Goal: Task Accomplishment & Management: Use online tool/utility

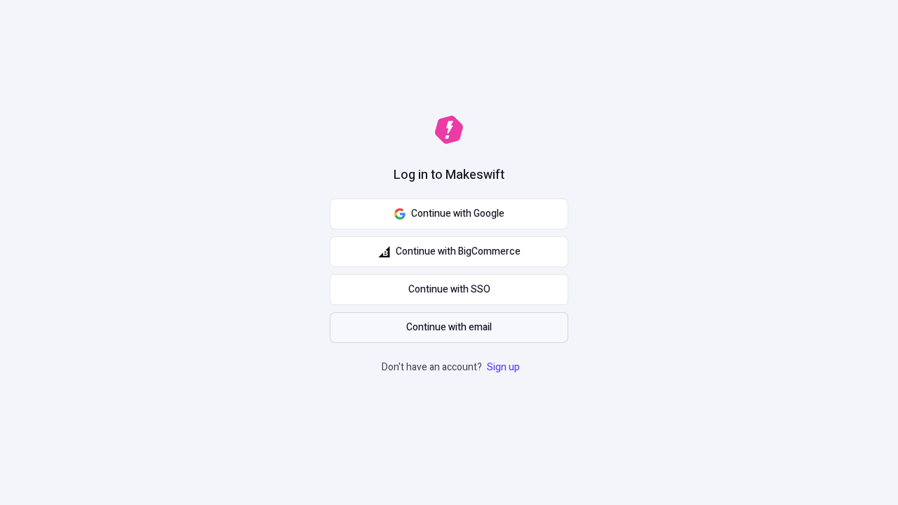
click at [449, 328] on span "Continue with email" at bounding box center [449, 327] width 86 height 15
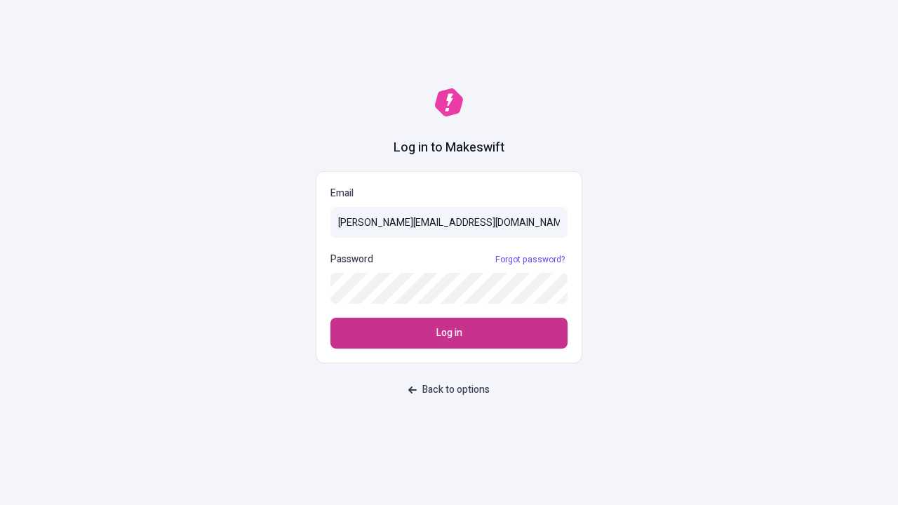
click at [449, 333] on span "Log in" at bounding box center [449, 333] width 26 height 15
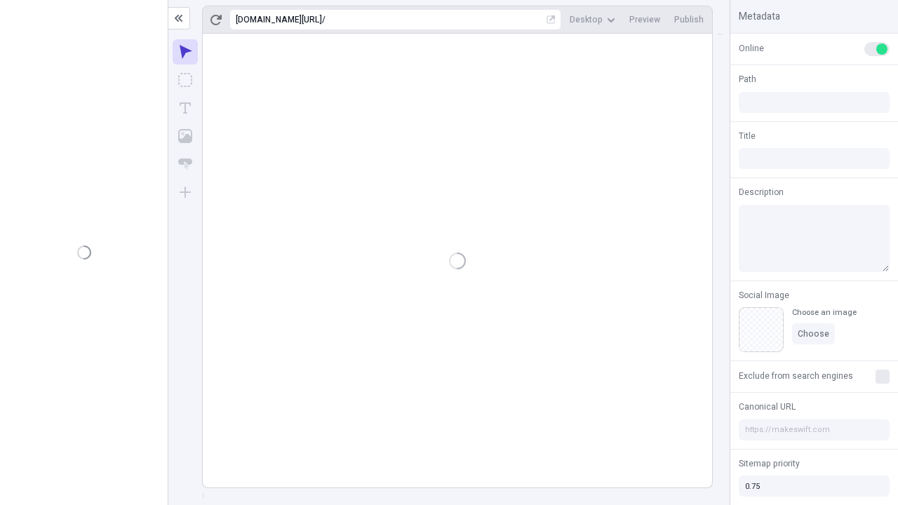
type input "/deep-link-tenuis"
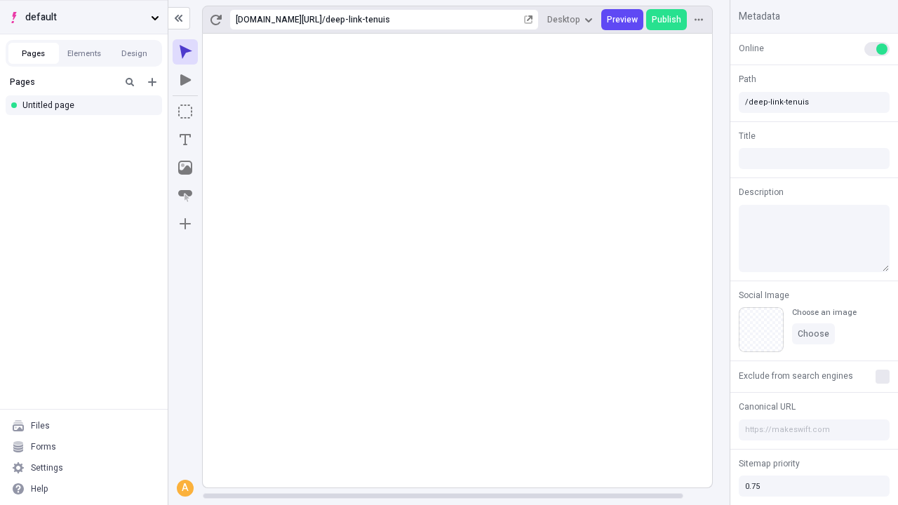
click at [83, 17] on span "default" at bounding box center [85, 17] width 120 height 15
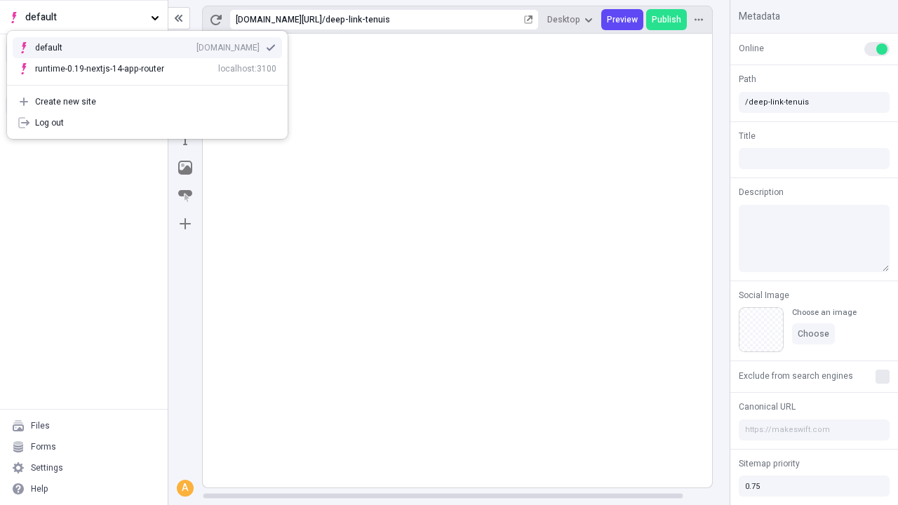
click at [196, 45] on div "qee9k4dy7d.staging.makeswift.site" at bounding box center [227, 47] width 63 height 11
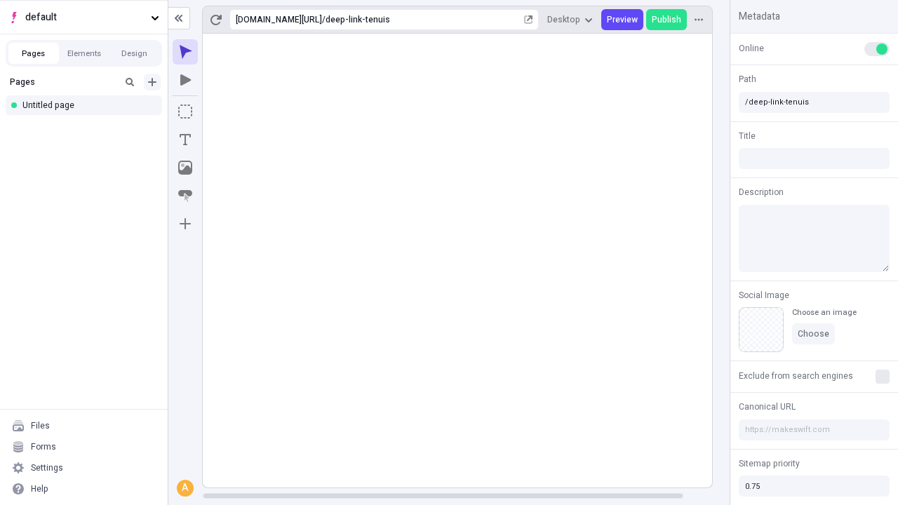
click at [152, 82] on icon "Add new" at bounding box center [152, 82] width 8 height 8
click at [88, 128] on div "Blank page" at bounding box center [87, 127] width 135 height 21
type input "/deep-link-aggero"
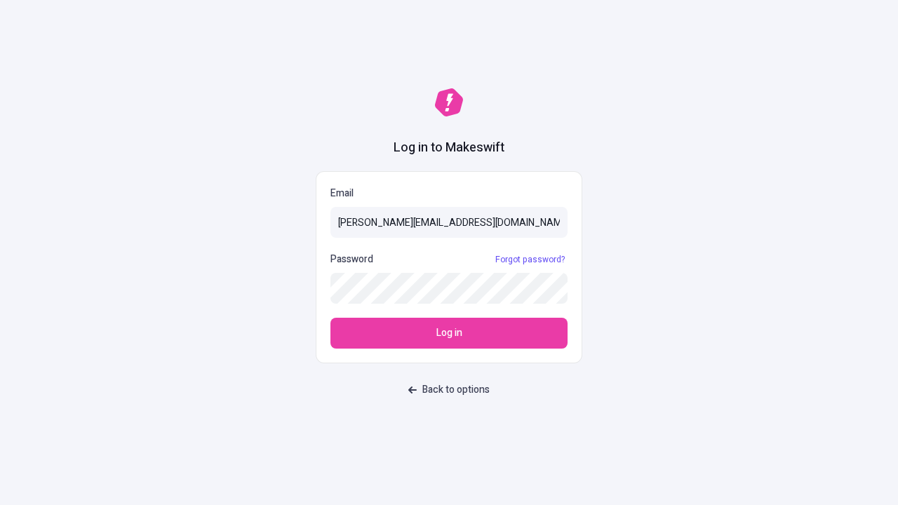
type input "[PERSON_NAME][EMAIL_ADDRESS][DOMAIN_NAME]"
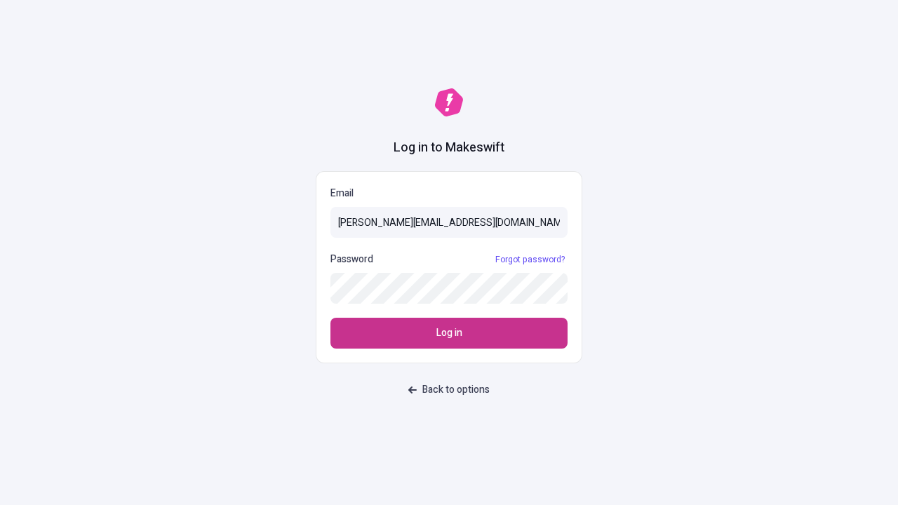
click at [449, 333] on span "Log in" at bounding box center [449, 333] width 26 height 15
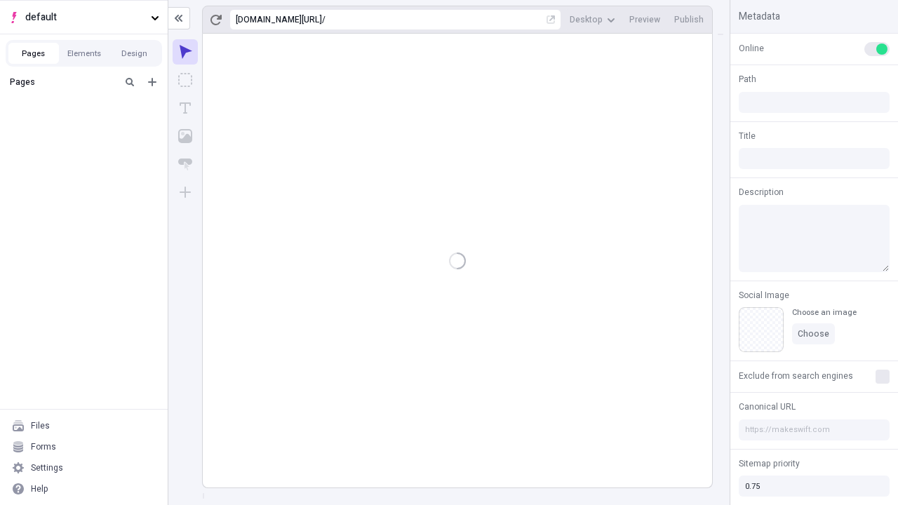
type input "/deep-link-aggero"
